Goal: Information Seeking & Learning: Learn about a topic

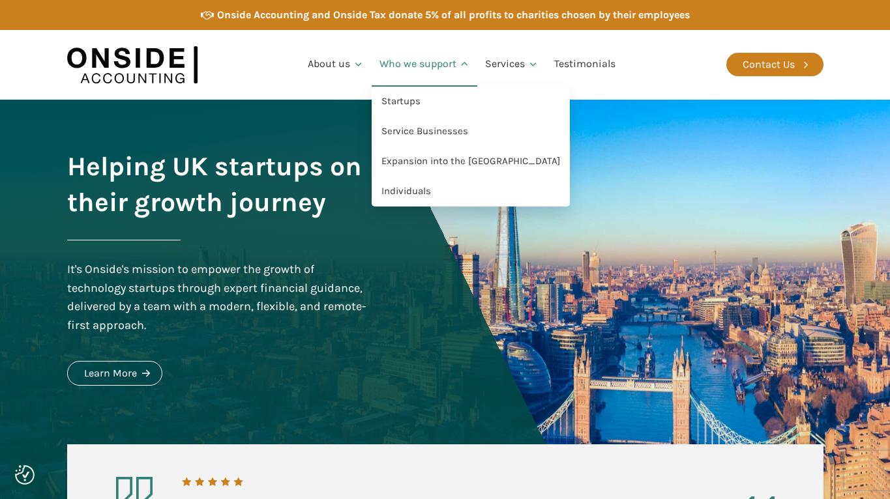
click at [405, 61] on link "Who we support" at bounding box center [425, 64] width 106 height 44
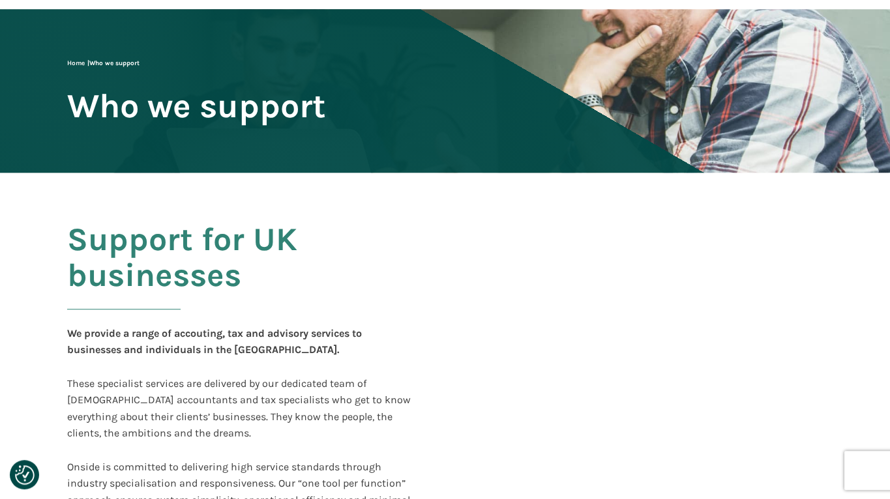
scroll to position [266, 0]
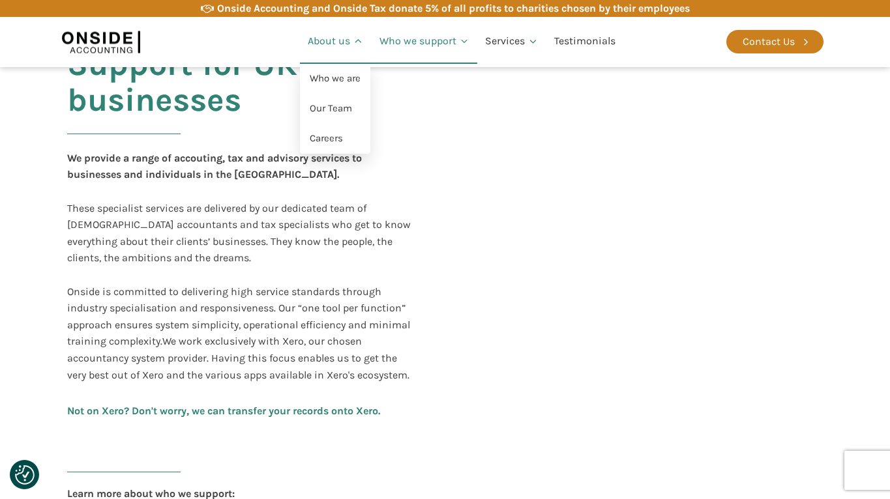
click at [314, 37] on link "About us" at bounding box center [336, 42] width 72 height 44
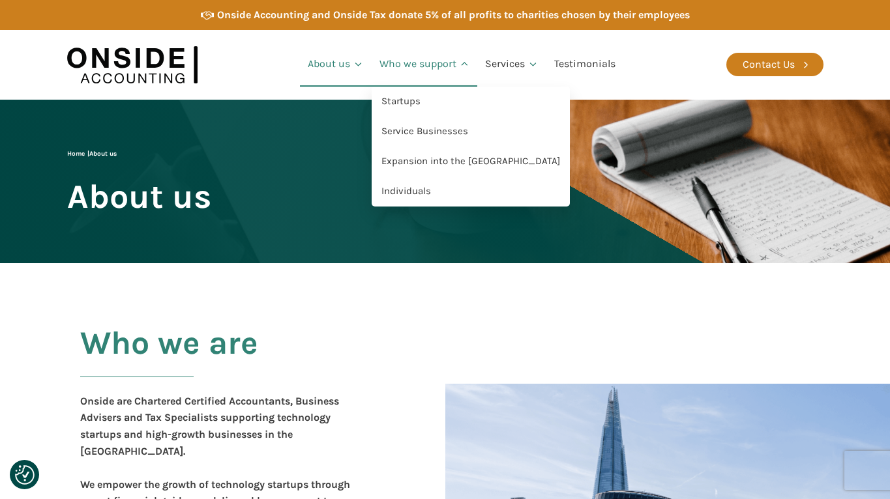
click at [437, 63] on link "Who we support" at bounding box center [425, 64] width 106 height 44
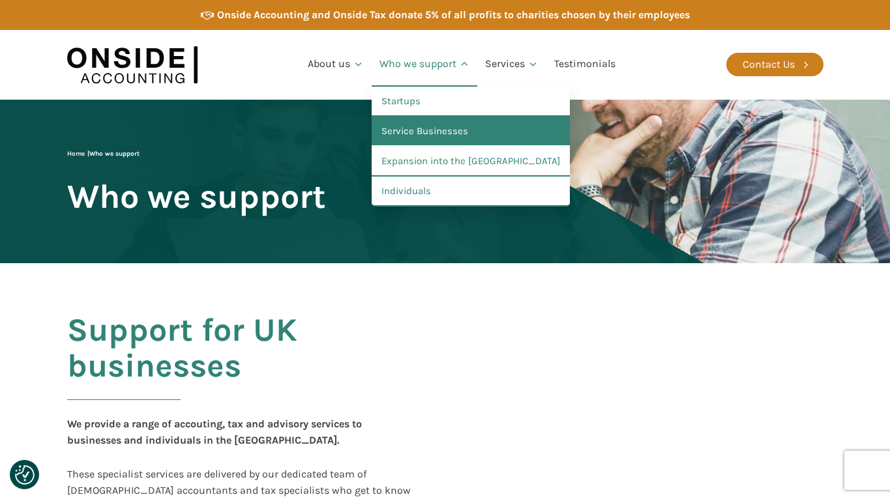
click at [424, 126] on link "Service Businesses" at bounding box center [471, 132] width 198 height 30
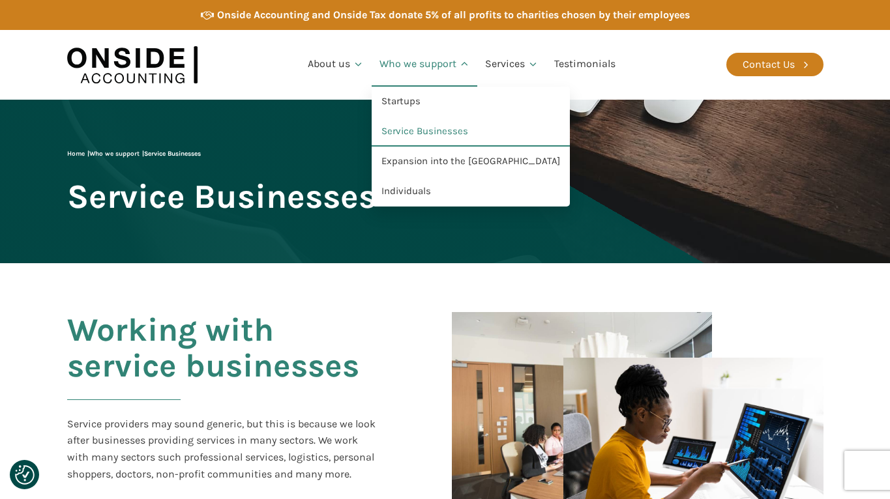
click at [393, 65] on link "Who we support" at bounding box center [425, 64] width 106 height 44
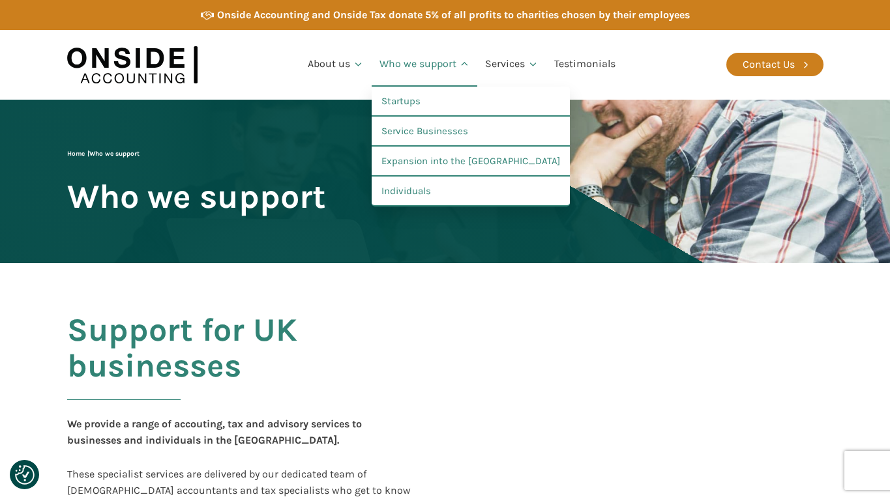
click at [431, 64] on link "Who we support" at bounding box center [425, 64] width 106 height 44
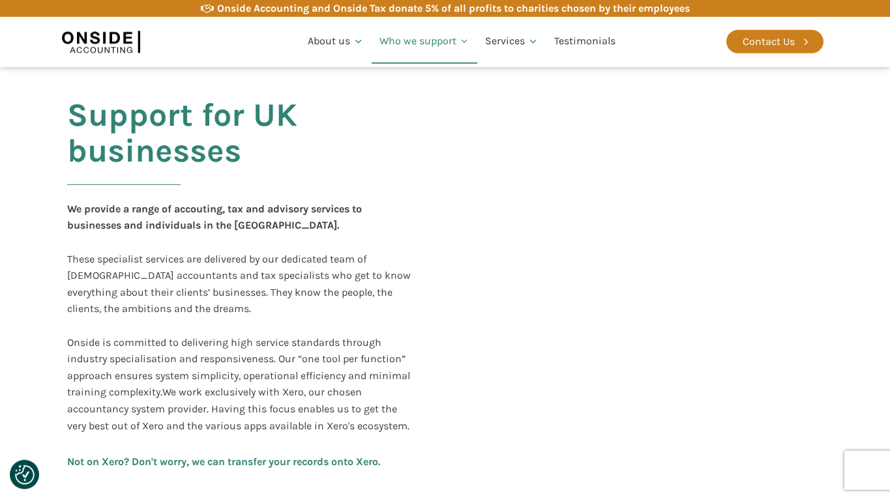
scroll to position [332, 0]
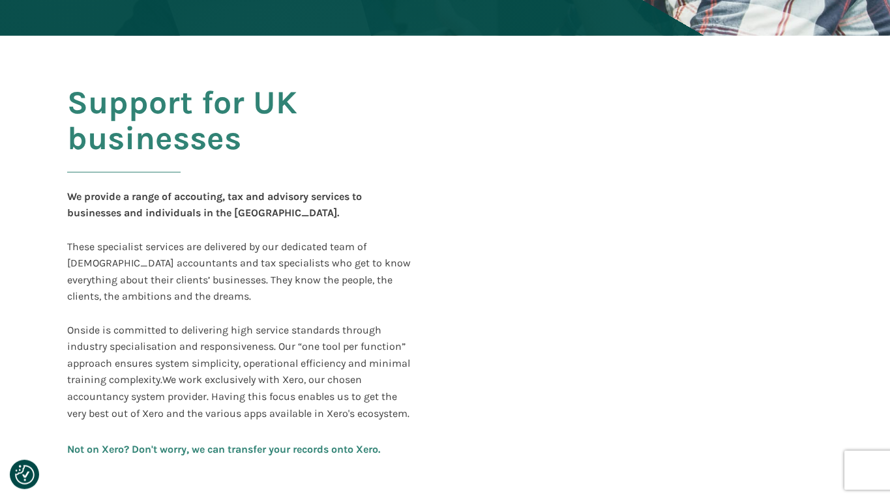
scroll to position [66, 0]
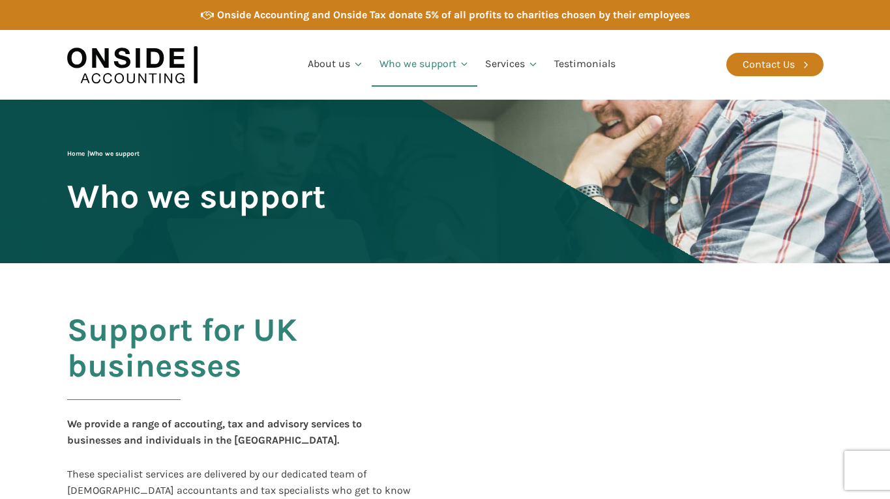
scroll to position [66, 0]
checkbox input "true"
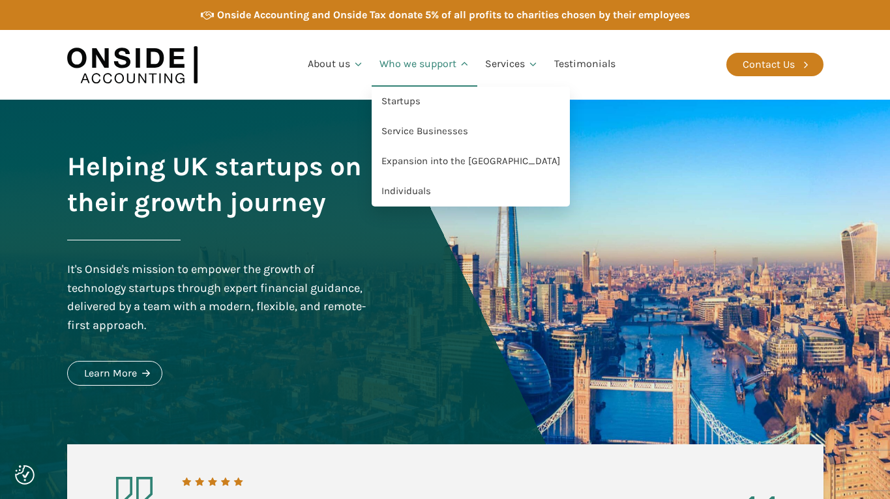
click at [402, 63] on link "Who we support" at bounding box center [425, 64] width 106 height 44
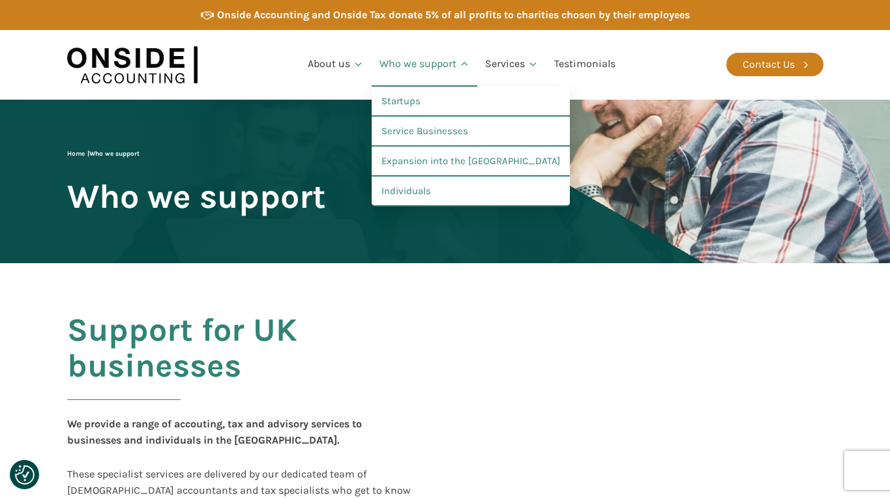
click at [405, 63] on link "Who we support" at bounding box center [425, 64] width 106 height 44
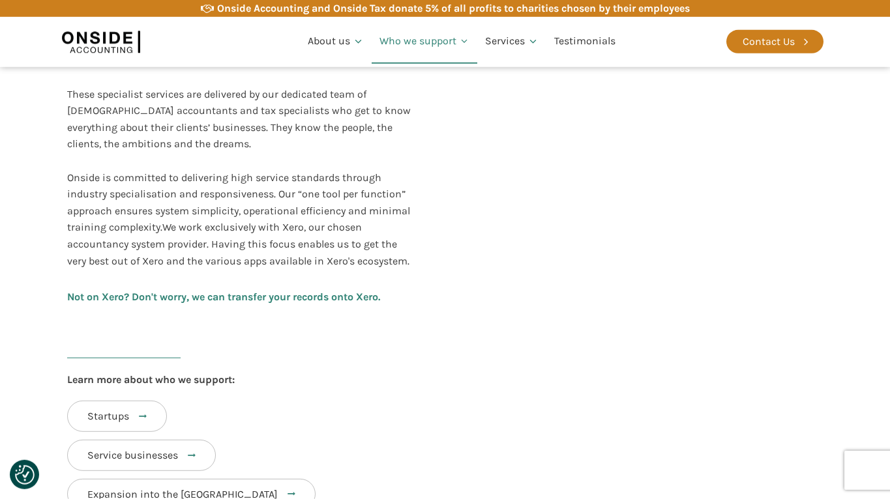
scroll to position [465, 0]
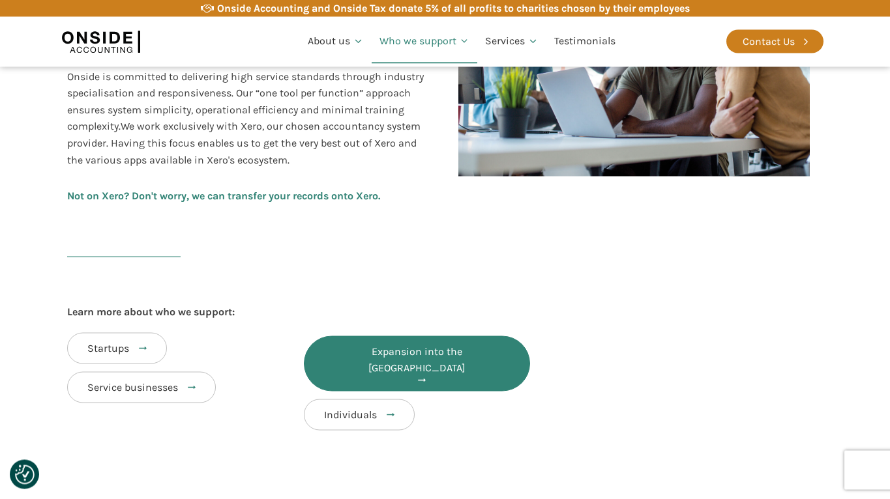
scroll to position [332, 0]
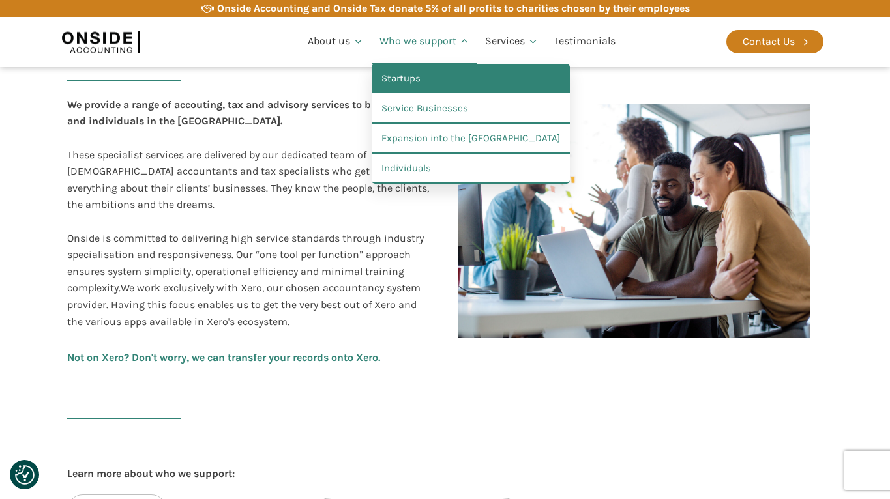
click at [404, 80] on link "Startups" at bounding box center [471, 79] width 198 height 30
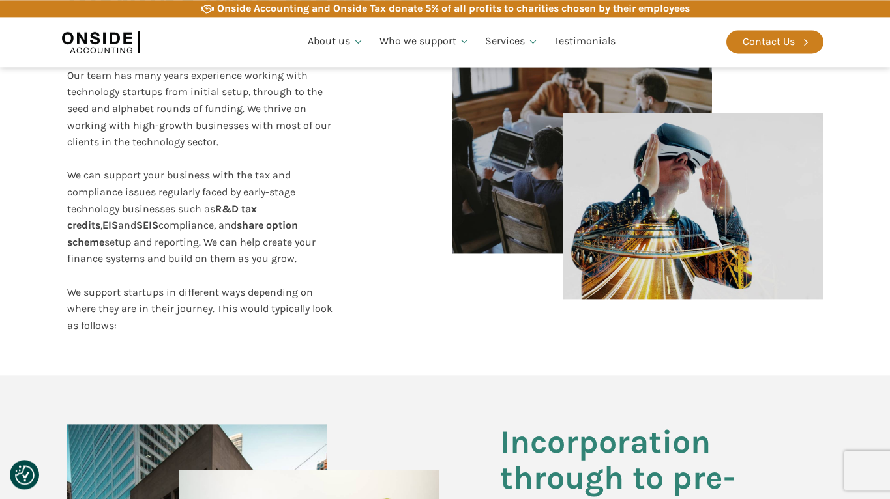
scroll to position [399, 0]
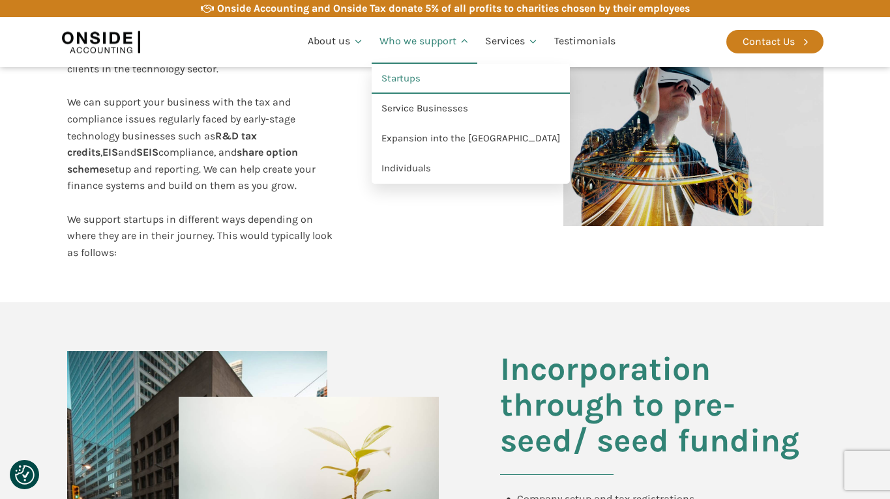
click at [403, 46] on link "Who we support" at bounding box center [425, 42] width 106 height 44
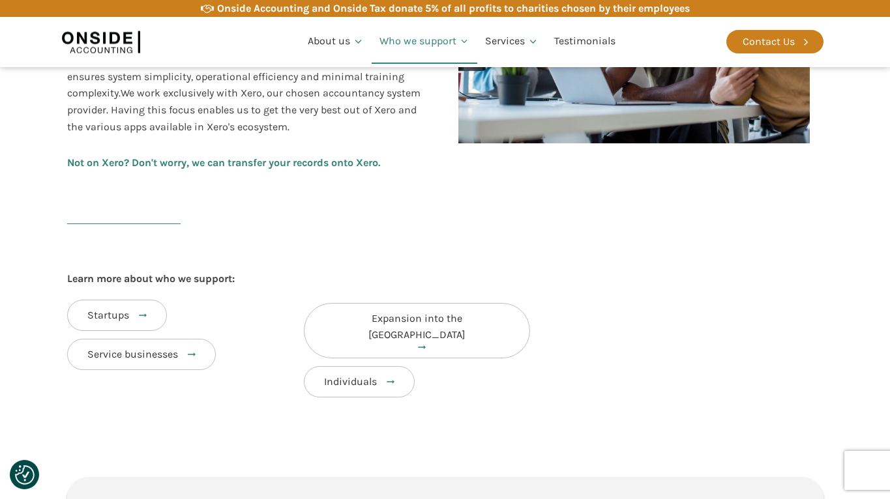
scroll to position [532, 0]
